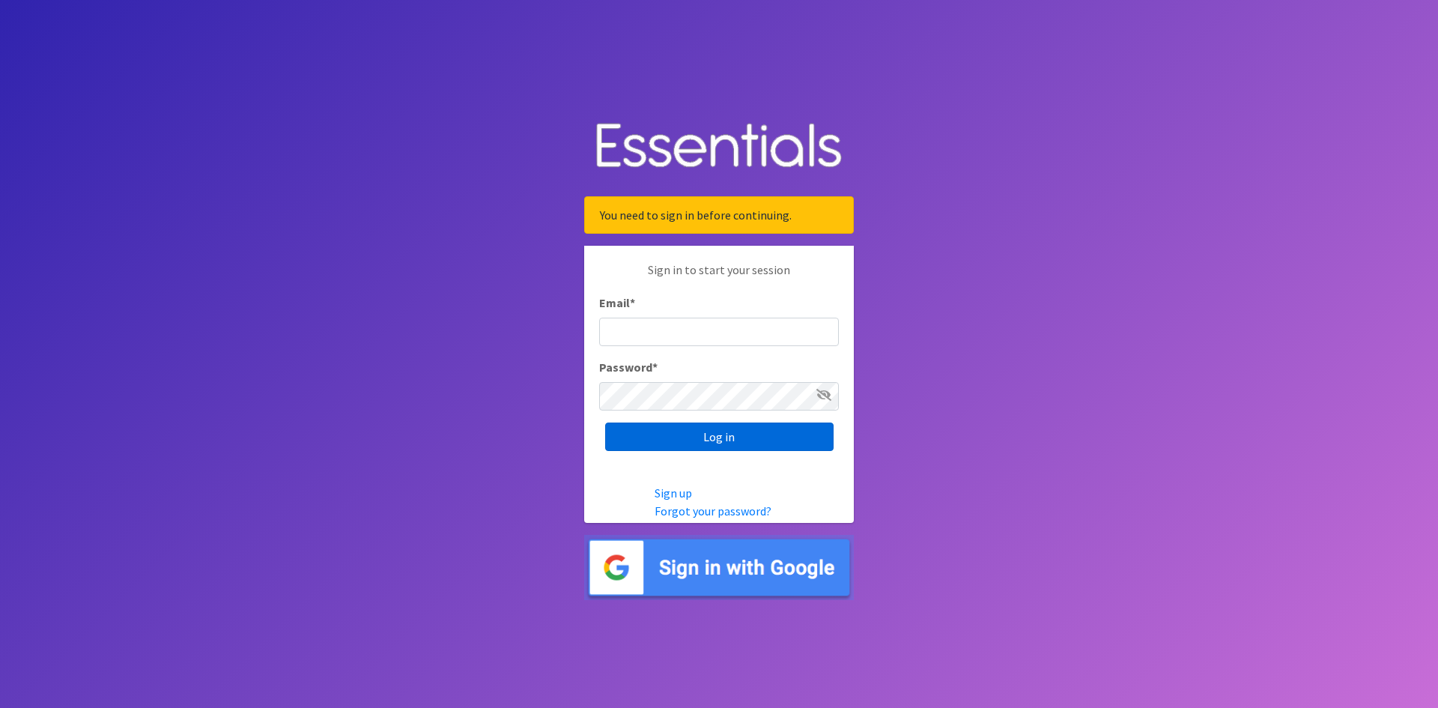
type input "[EMAIL_ADDRESS][DOMAIN_NAME]"
click at [740, 430] on input "Log in" at bounding box center [719, 436] width 228 height 28
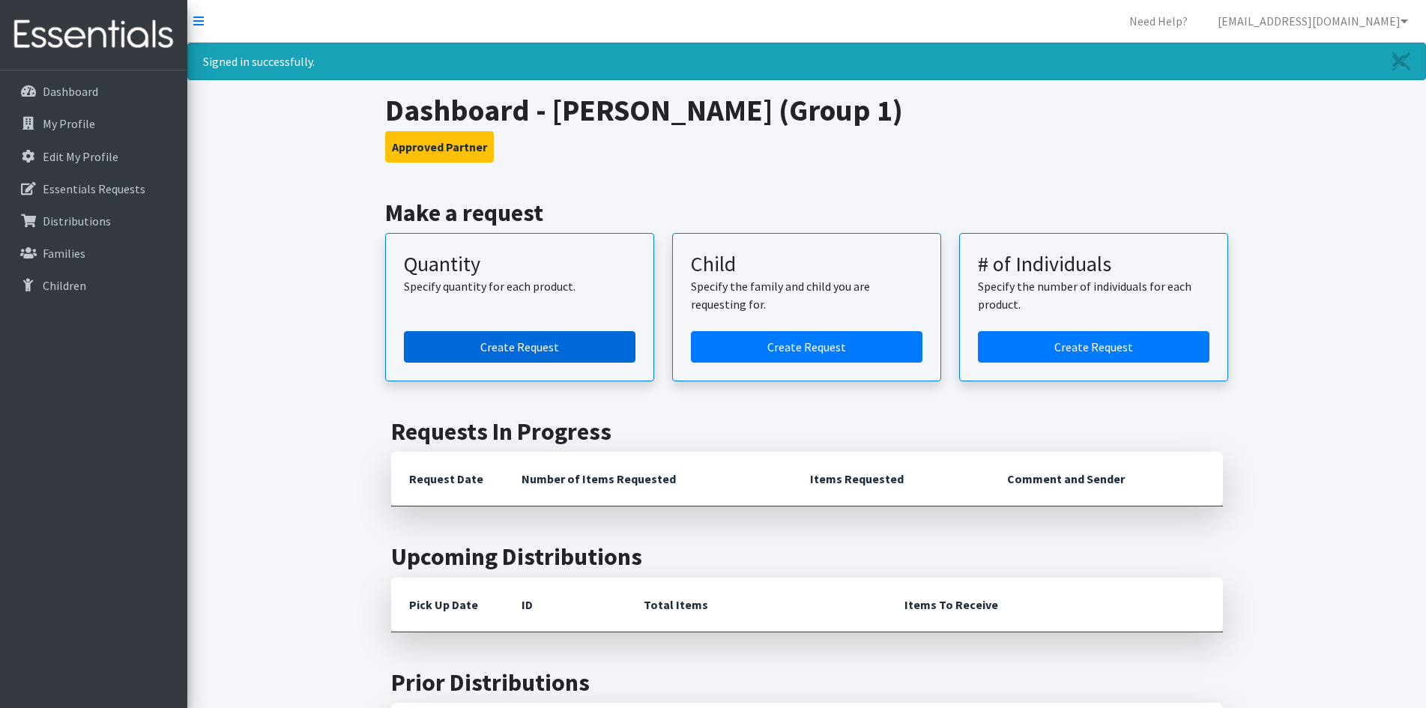
click at [521, 344] on link "Create Request" at bounding box center [519, 346] width 231 height 31
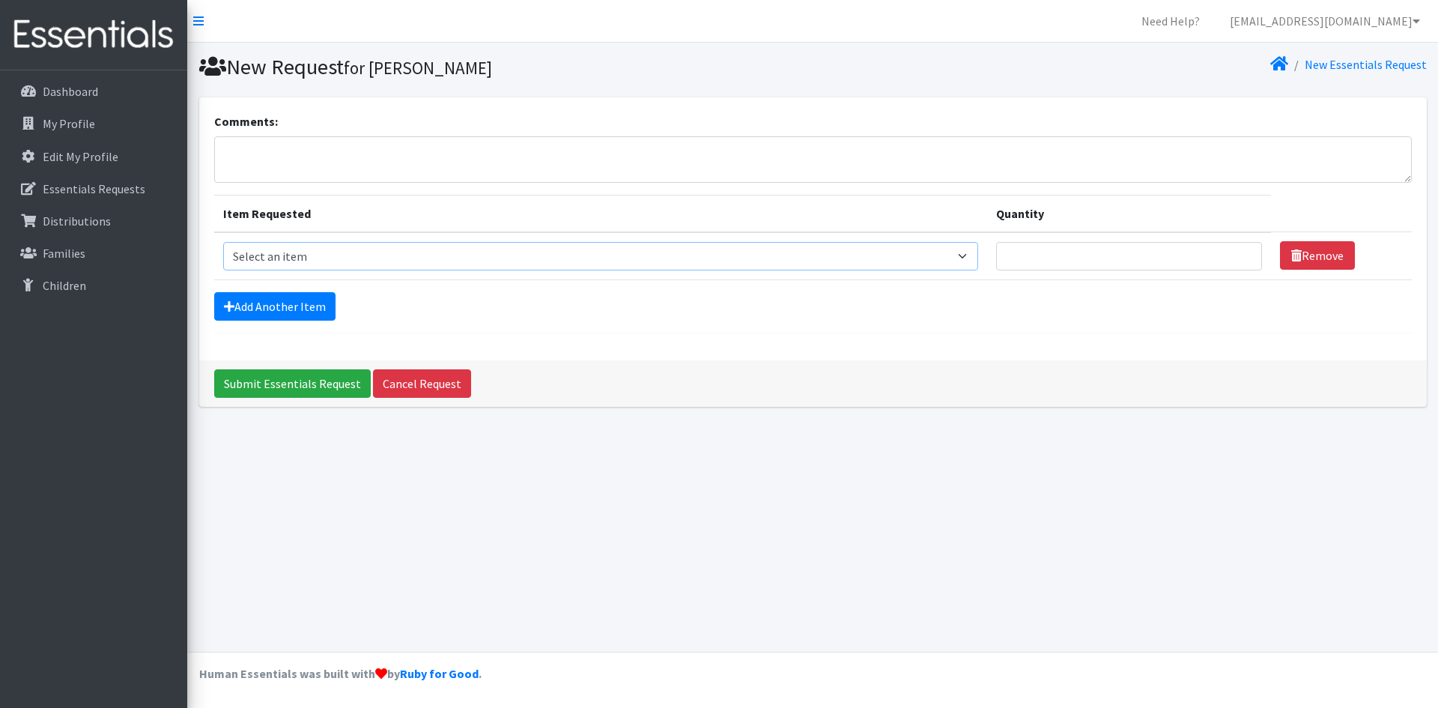
click at [348, 250] on select "Select an item Size 0/Newborn Size 1 Size 2 Size 3 Size 4 Size 5 Size 6 Size 7 …" at bounding box center [601, 256] width 756 height 28
select select "6073"
click at [223, 242] on select "Select an item Size 0/Newborn Size 1 Size 2 Size 3 Size 4 Size 5 Size 6 Size 7 …" at bounding box center [601, 256] width 756 height 28
click at [1084, 256] on input "Quantity" at bounding box center [1129, 256] width 266 height 28
type input "200"
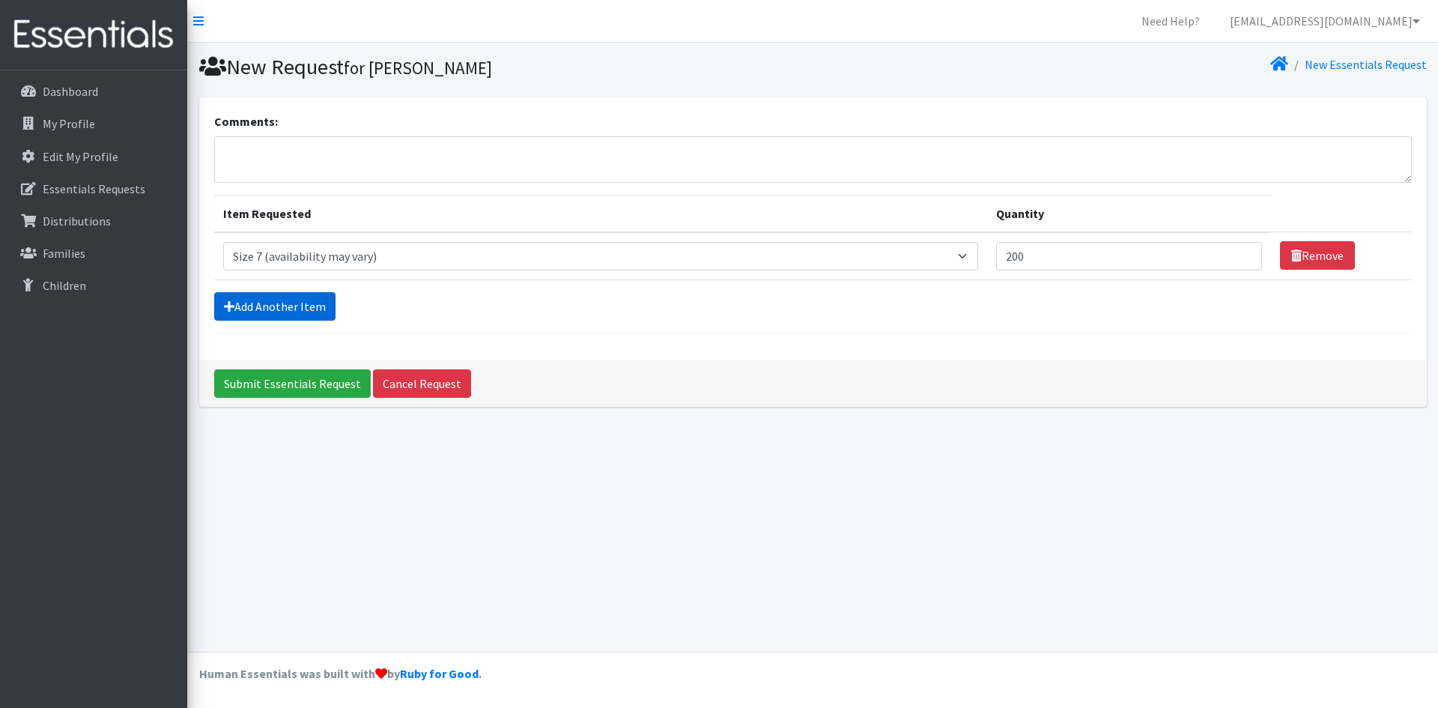
click at [215, 308] on link "Add Another Item" at bounding box center [274, 306] width 121 height 28
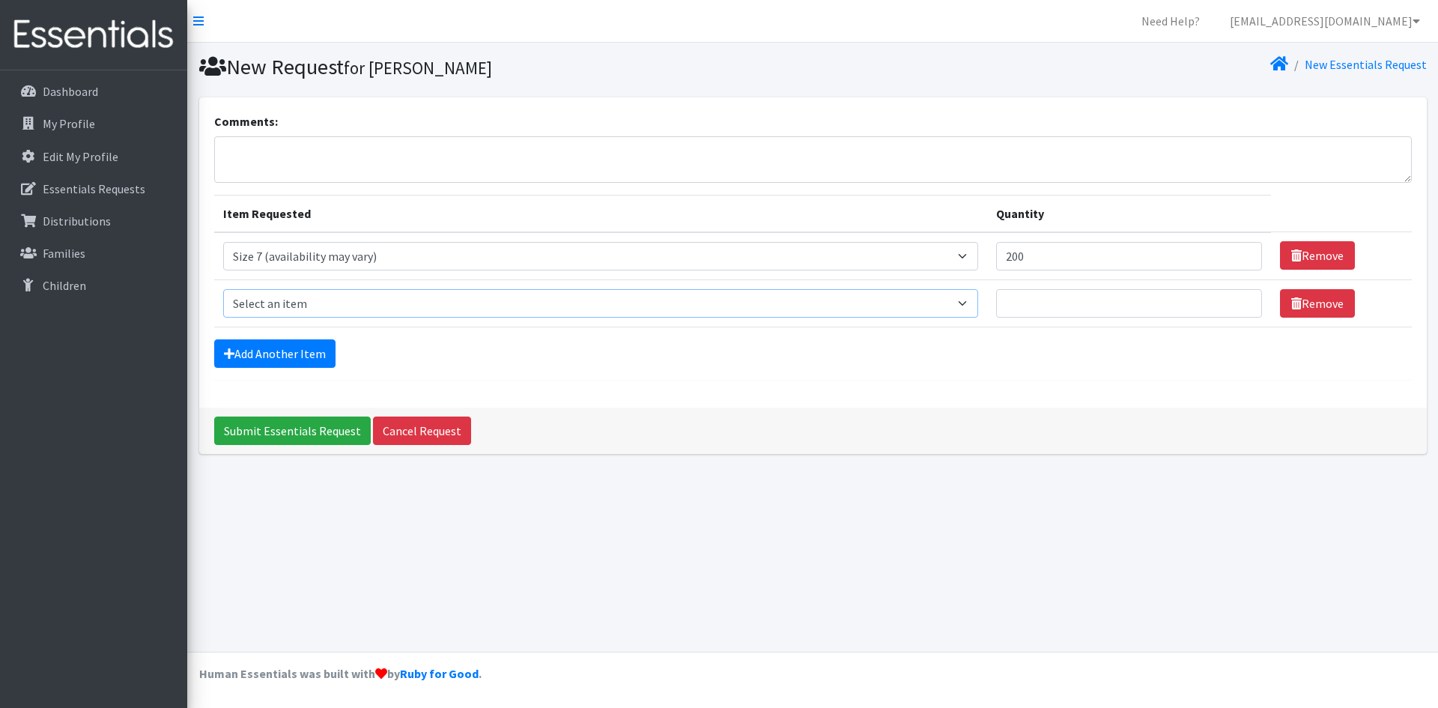
click at [339, 291] on select "Select an item Size 0/Newborn Size 1 Size 2 Size 3 Size 4 Size 5 Size 6 Size 7 …" at bounding box center [601, 303] width 756 height 28
select select "1107"
click at [223, 289] on select "Select an item Size 0/Newborn Size 1 Size 2 Size 3 Size 4 Size 5 Size 6 Size 7 …" at bounding box center [601, 303] width 756 height 28
click at [1058, 304] on input "Quantity" at bounding box center [1129, 303] width 266 height 28
type input "400"
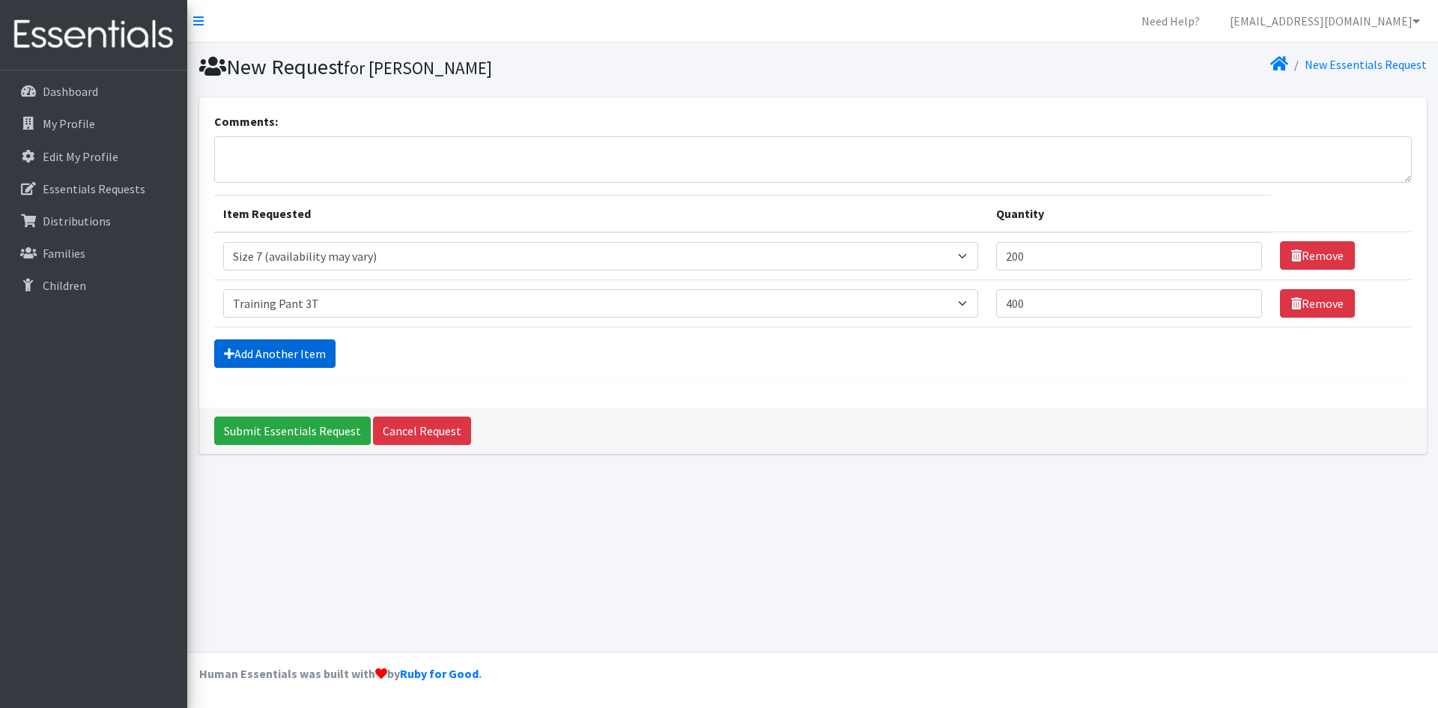
click at [254, 344] on link "Add Another Item" at bounding box center [274, 353] width 121 height 28
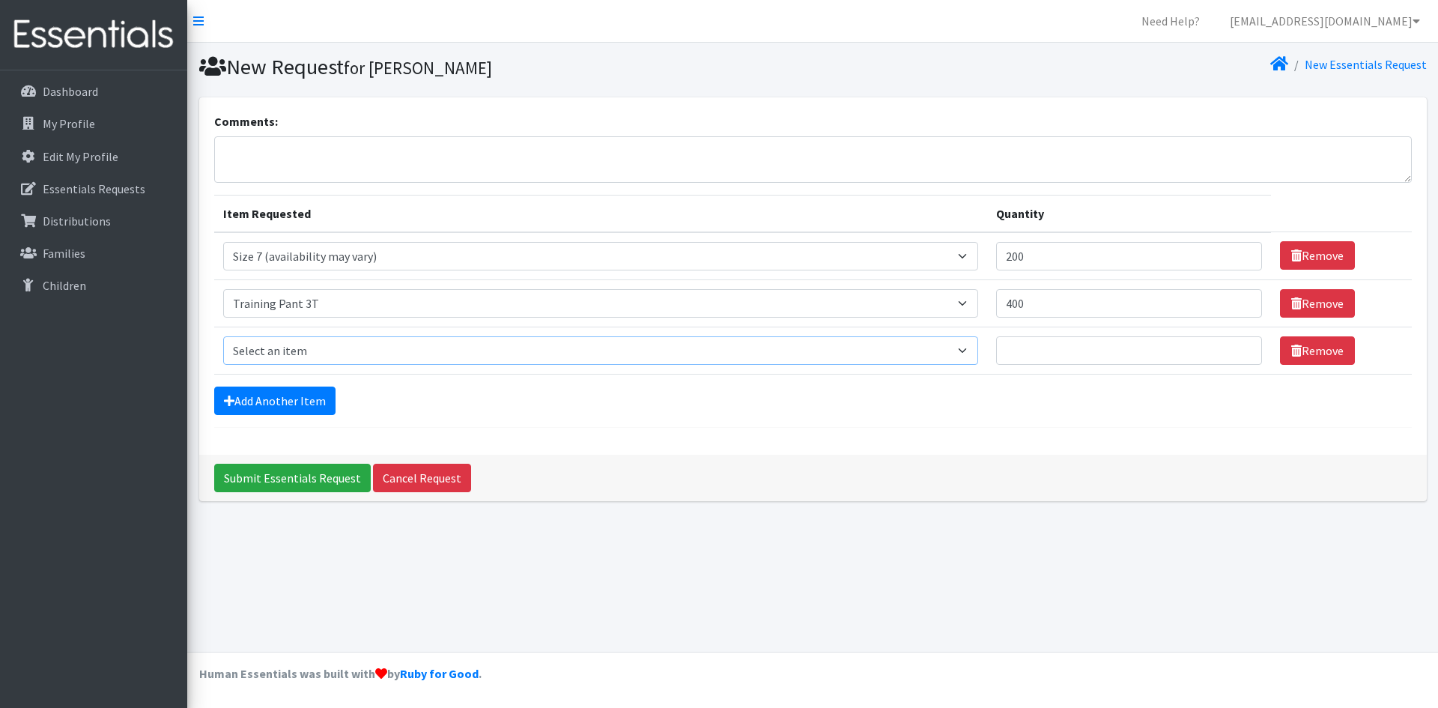
click at [374, 340] on select "Select an item Size 0/Newborn Size 1 Size 2 Size 3 Size 4 Size 5 Size 6 Size 7 …" at bounding box center [601, 350] width 756 height 28
select select "1093"
click at [223, 336] on select "Select an item Size 0/Newborn Size 1 Size 2 Size 3 Size 4 Size 5 Size 6 Size 7 …" at bounding box center [601, 350] width 756 height 28
click at [1035, 354] on input "Quantity" at bounding box center [1129, 350] width 266 height 28
type input "400"
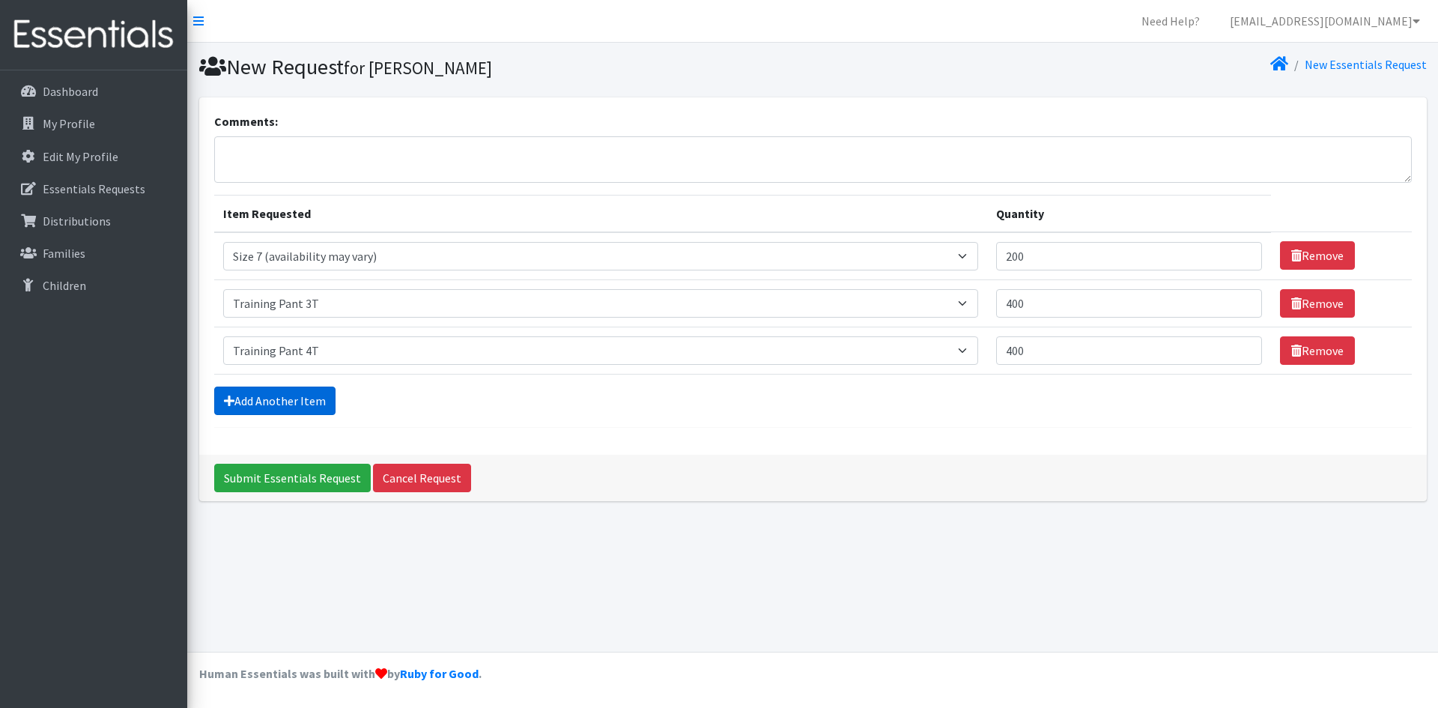
click at [273, 404] on link "Add Another Item" at bounding box center [274, 401] width 121 height 28
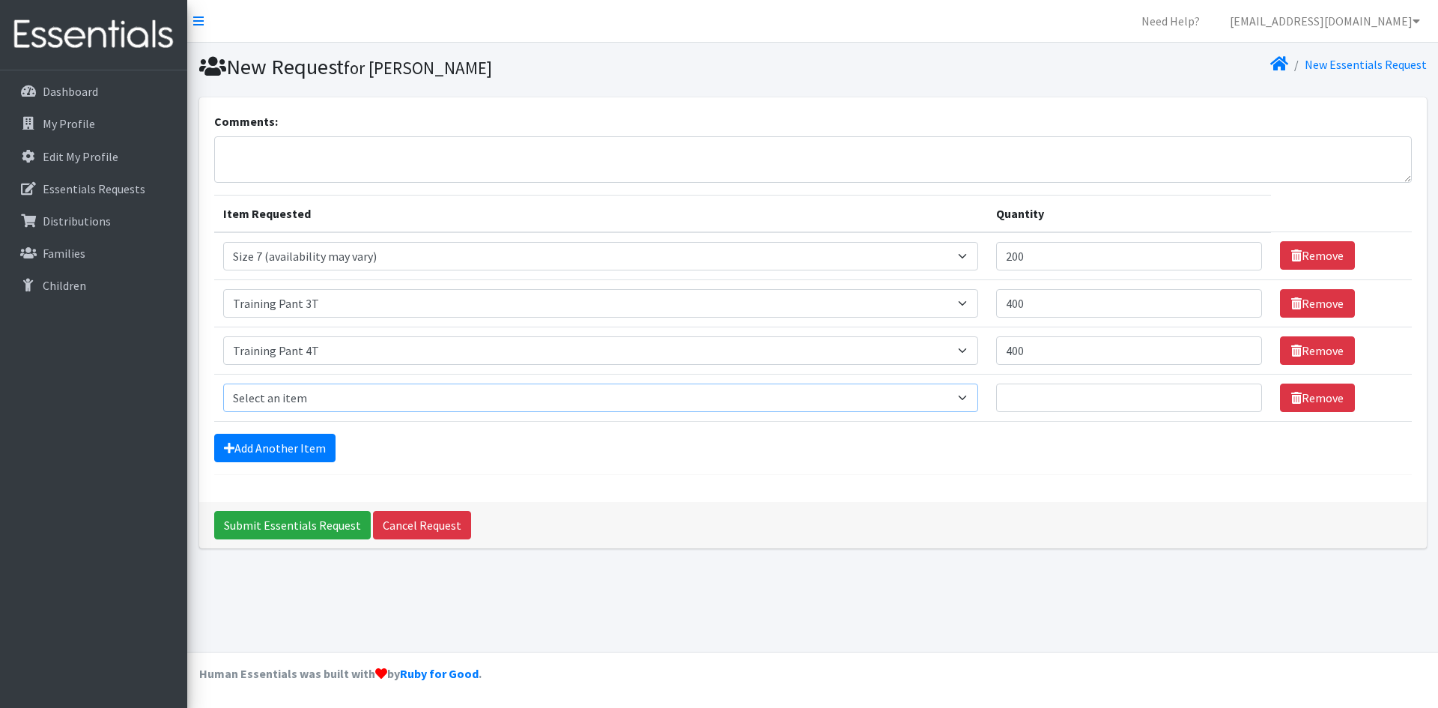
click at [323, 407] on select "Select an item Size 0/Newborn Size 1 Size 2 Size 3 Size 4 Size 5 Size 6 Size 7 …" at bounding box center [601, 398] width 756 height 28
click at [223, 384] on select "Select an item Size 0/Newborn Size 1 Size 2 Size 3 Size 4 Size 5 Size 6 Size 7 …" at bounding box center [601, 398] width 756 height 28
click at [1060, 408] on input "Quantity" at bounding box center [1129, 398] width 266 height 28
click at [281, 434] on link "Add Another Item" at bounding box center [274, 448] width 121 height 28
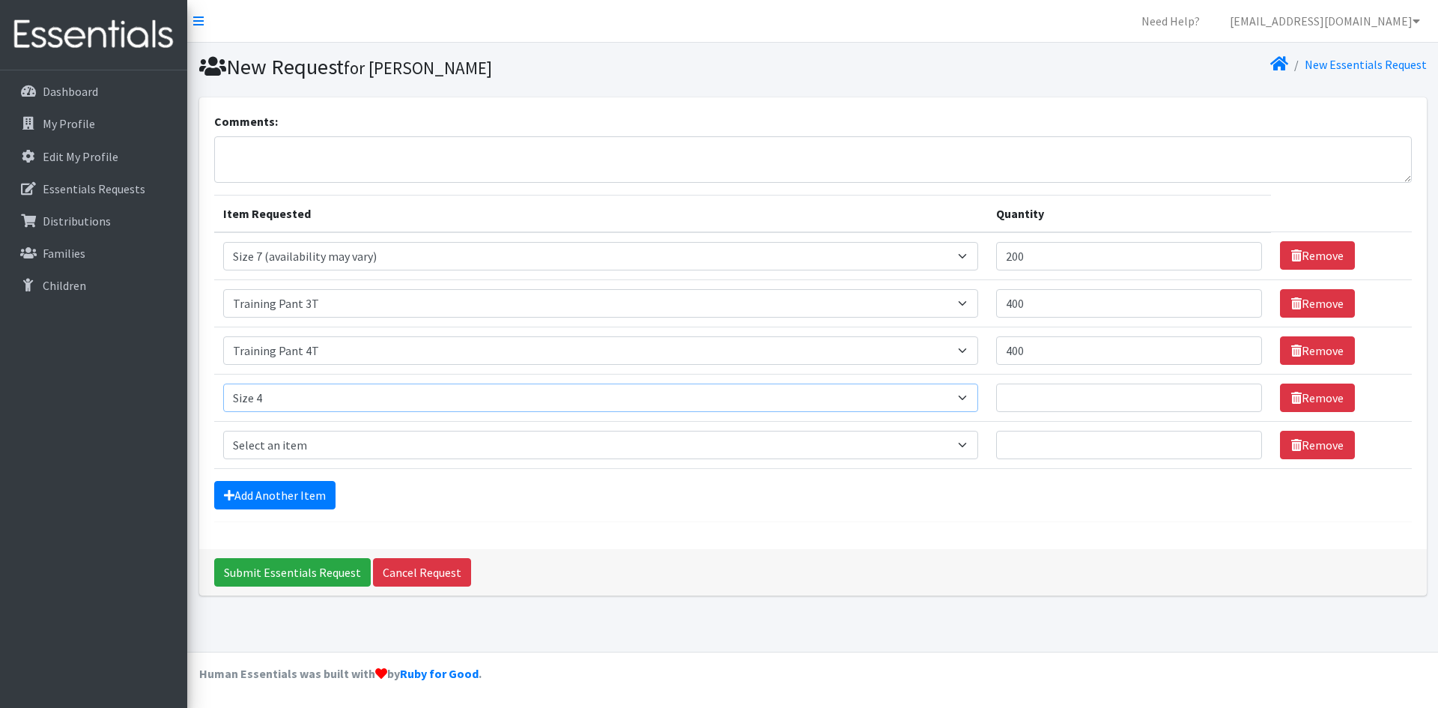
click at [389, 396] on select "Select an item Size 0/Newborn Size 1 Size 2 Size 3 Size 4 Size 5 Size 6 Size 7 …" at bounding box center [601, 398] width 756 height 28
select select "1098"
click at [223, 384] on select "Select an item Size 0/Newborn Size 1 Size 2 Size 3 Size 4 Size 5 Size 6 Size 7 …" at bounding box center [601, 398] width 756 height 28
click at [1062, 404] on input "Quantity" at bounding box center [1129, 398] width 266 height 28
click at [1243, 393] on input "1" at bounding box center [1129, 398] width 266 height 28
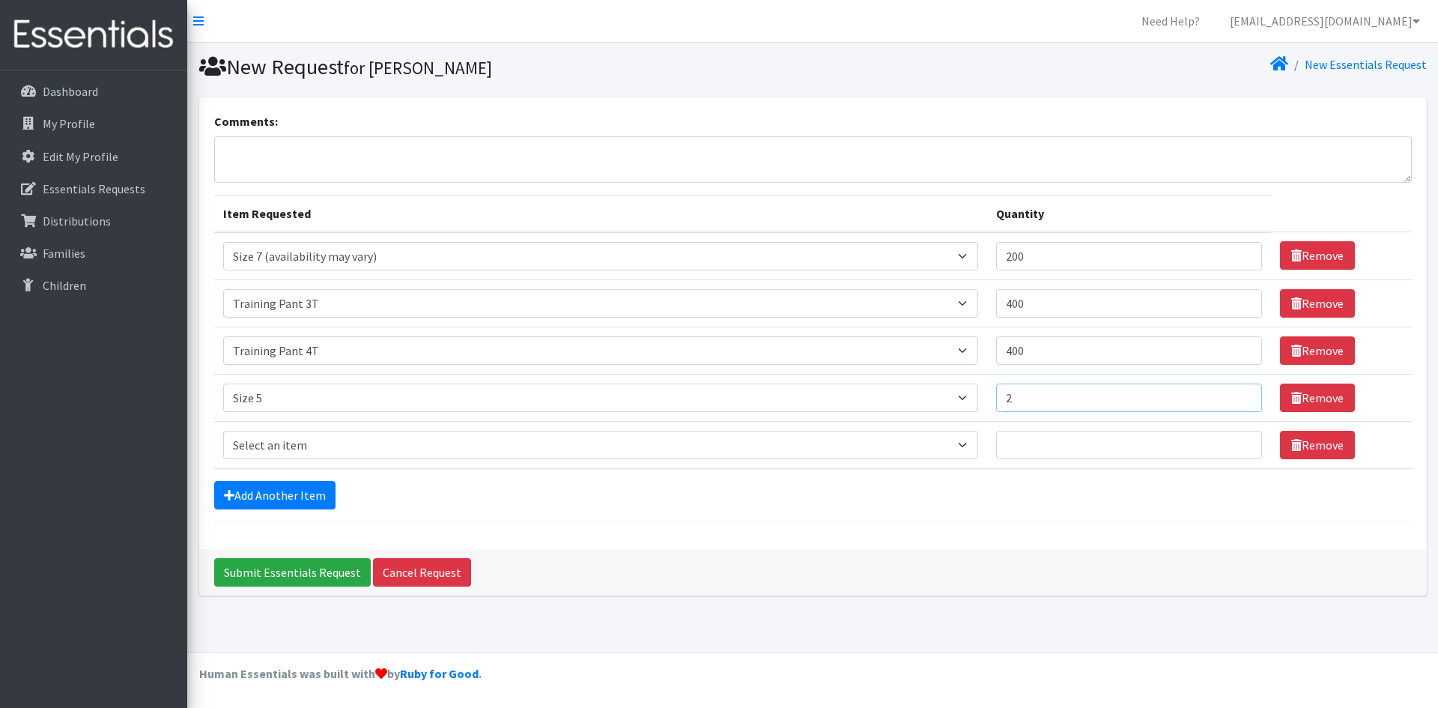
click at [1243, 393] on input "2" at bounding box center [1129, 398] width 266 height 28
click at [1243, 393] on input "3" at bounding box center [1129, 398] width 266 height 28
click at [1243, 393] on input "4" at bounding box center [1129, 398] width 266 height 28
type input "5"
click at [1243, 393] on input "5" at bounding box center [1129, 398] width 266 height 28
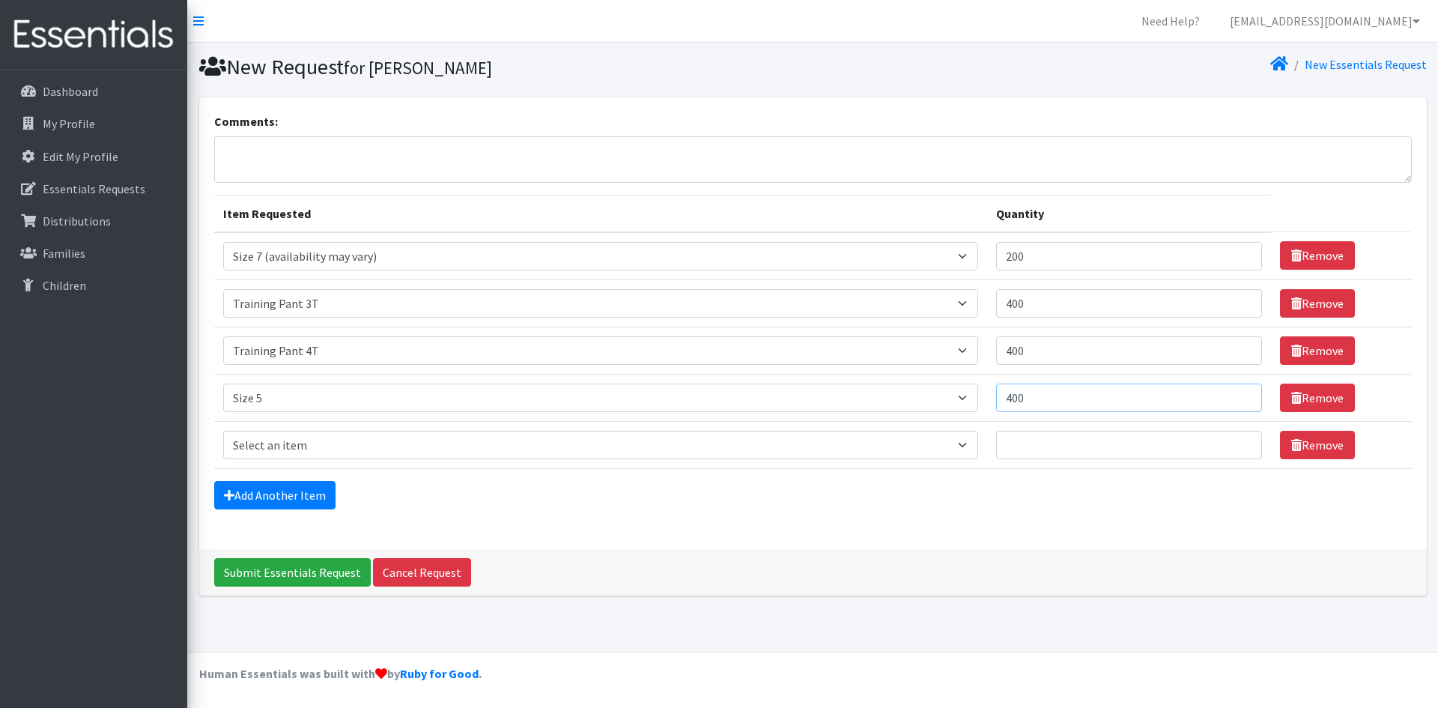
type input "400"
click at [402, 443] on select "Select an item Size 0/Newborn Size 1 Size 2 Size 3 Size 4 Size 5 Size 6 Size 7 …" at bounding box center [601, 445] width 756 height 28
select select "1090"
click at [223, 431] on select "Select an item Size 0/Newborn Size 1 Size 2 Size 3 Size 4 Size 5 Size 6 Size 7 …" at bounding box center [601, 445] width 756 height 28
click at [1059, 446] on input "Quantity" at bounding box center [1129, 445] width 266 height 28
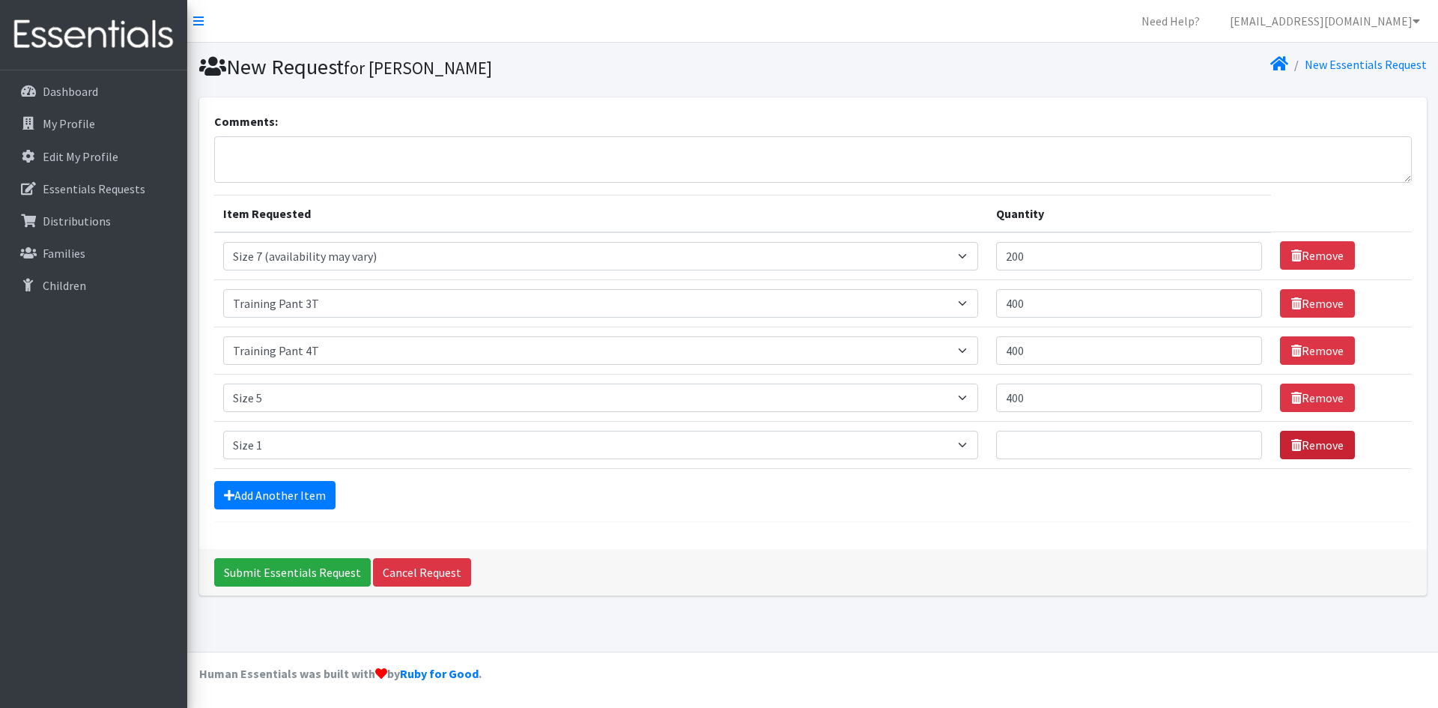
click at [1307, 437] on link "Remove" at bounding box center [1317, 445] width 75 height 28
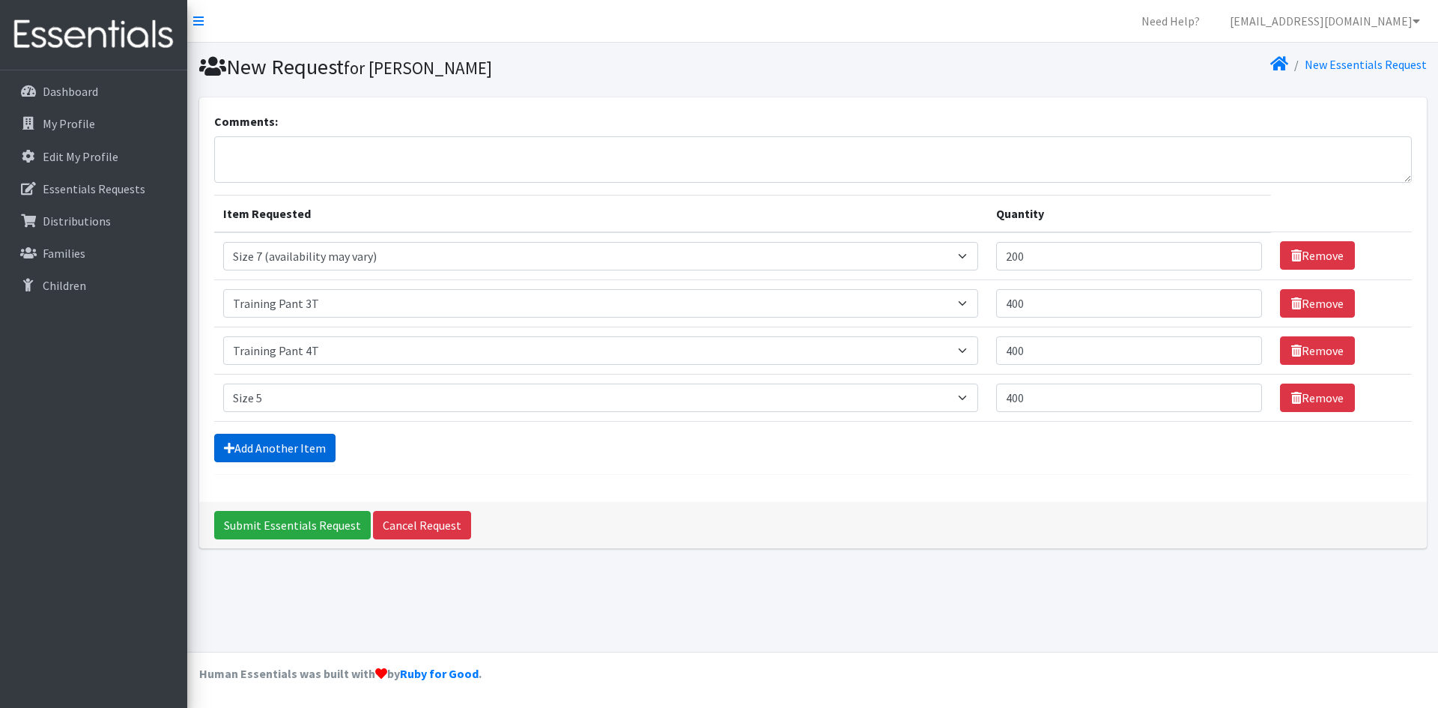
click at [244, 441] on link "Add Another Item" at bounding box center [274, 448] width 121 height 28
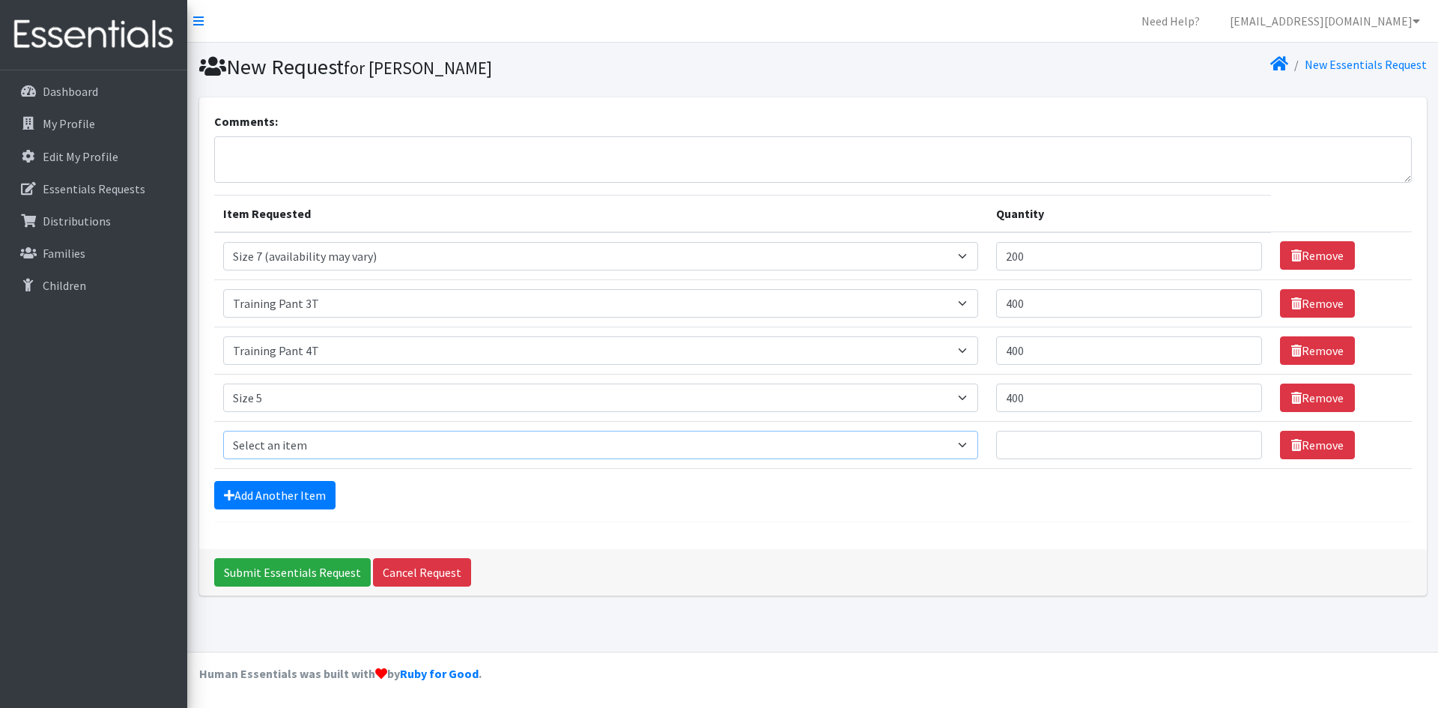
click at [285, 448] on select "Select an item Size 0/Newborn Size 1 Size 2 Size 3 Size 4 Size 5 Size 6 Size 7 …" at bounding box center [601, 445] width 756 height 28
click at [731, 531] on div "Comments: Item Requested Quantity Item Requested Select an item Size 0/Newborn …" at bounding box center [813, 323] width 1228 height 452
click at [1293, 443] on icon at bounding box center [1296, 445] width 10 height 12
click at [1330, 441] on link "Remove" at bounding box center [1317, 445] width 75 height 28
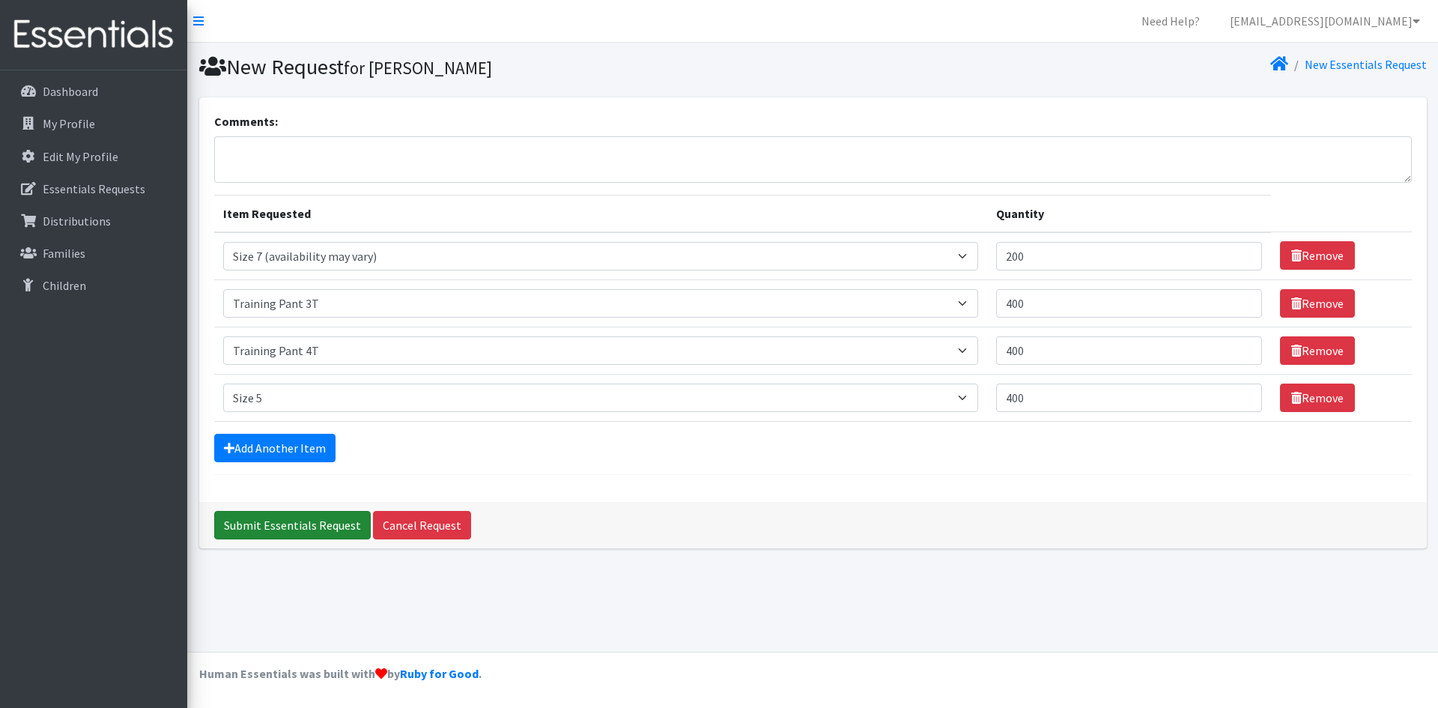
click at [299, 525] on input "Submit Essentials Request" at bounding box center [292, 525] width 157 height 28
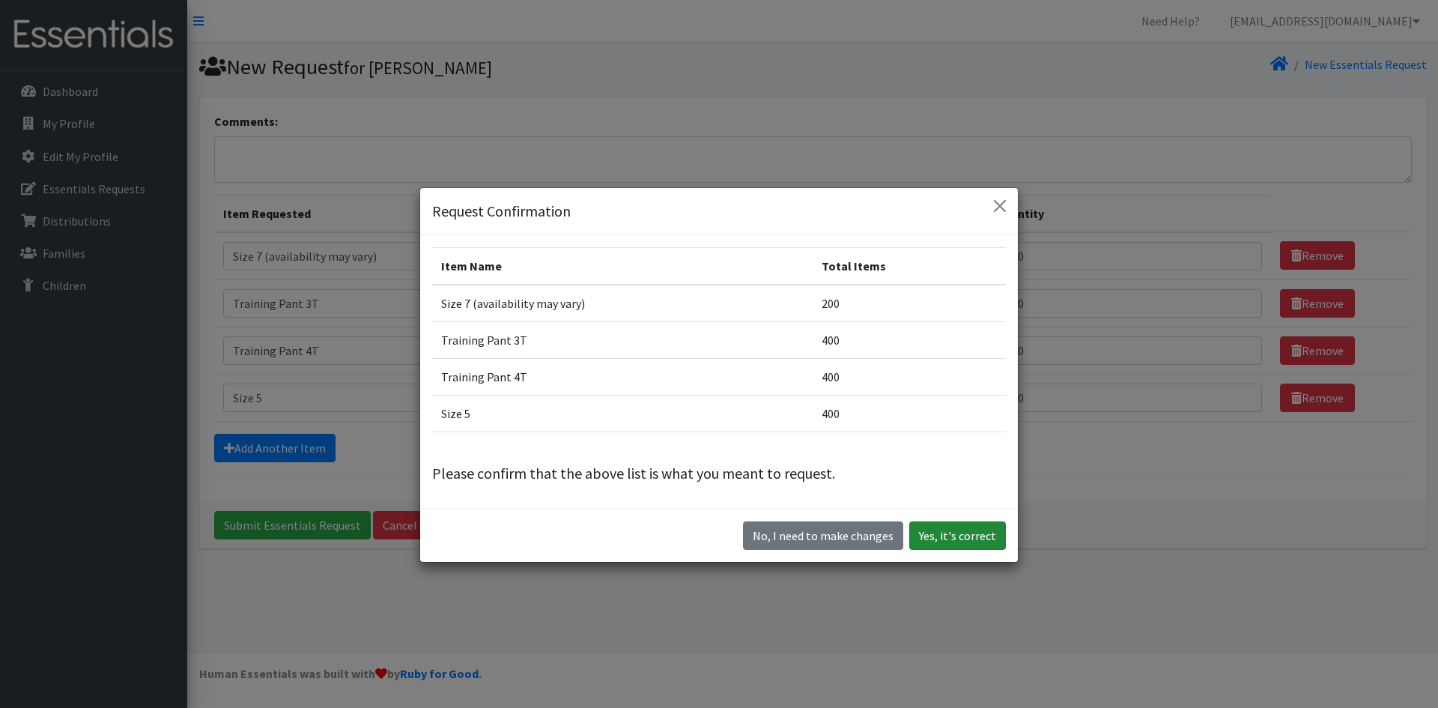
click at [936, 537] on button "Yes, it's correct" at bounding box center [957, 535] width 97 height 28
